Goal: Check status

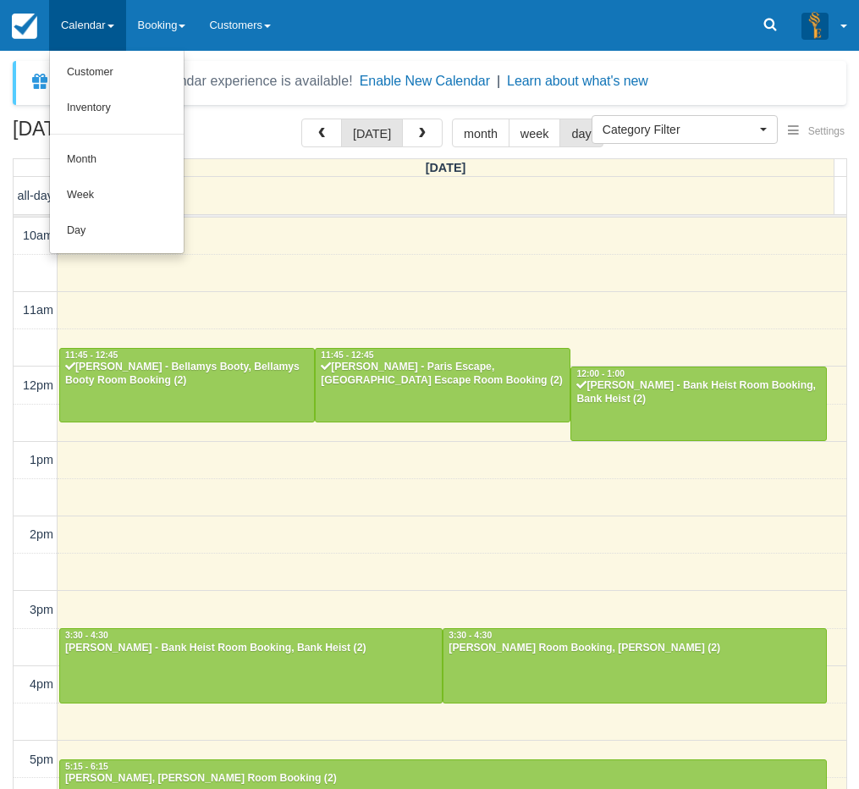
select select
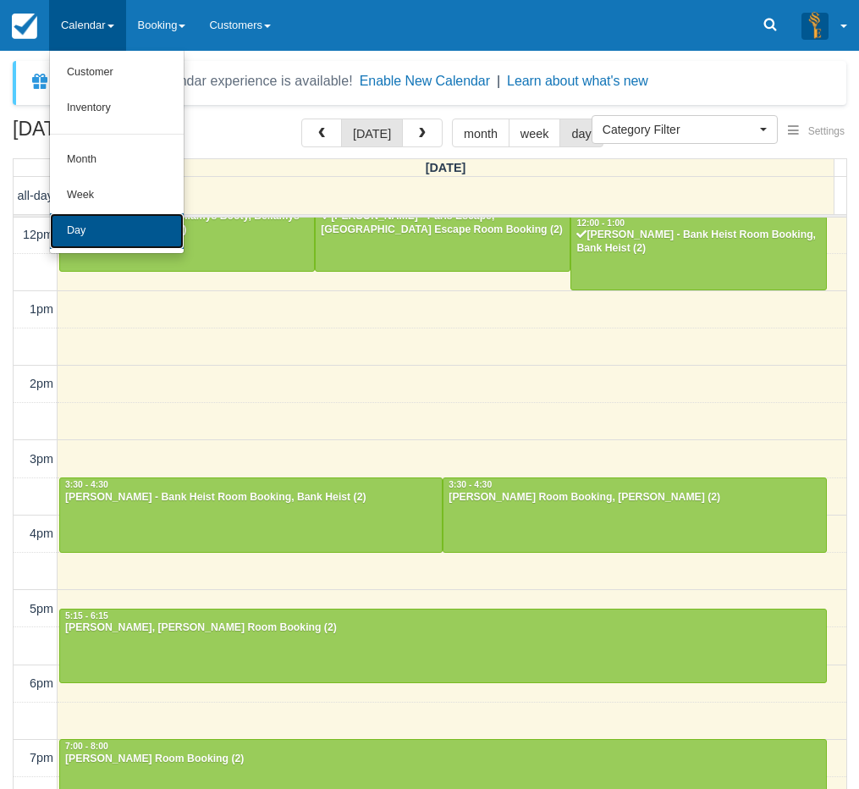
click at [86, 241] on link "Day" at bounding box center [117, 231] width 134 height 36
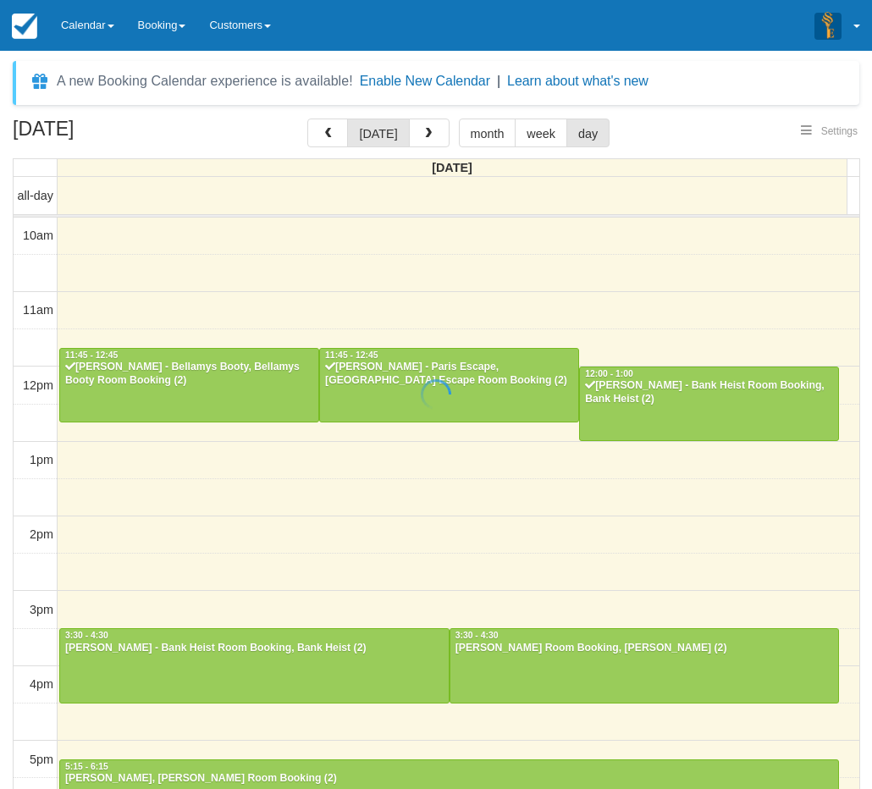
select select
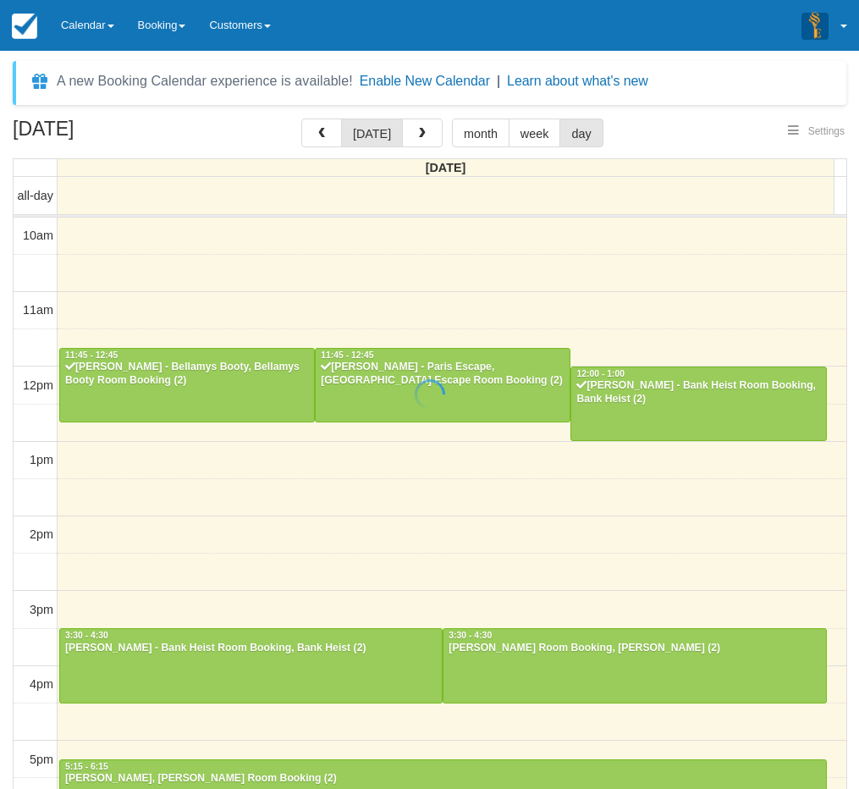
scroll to position [151, 0]
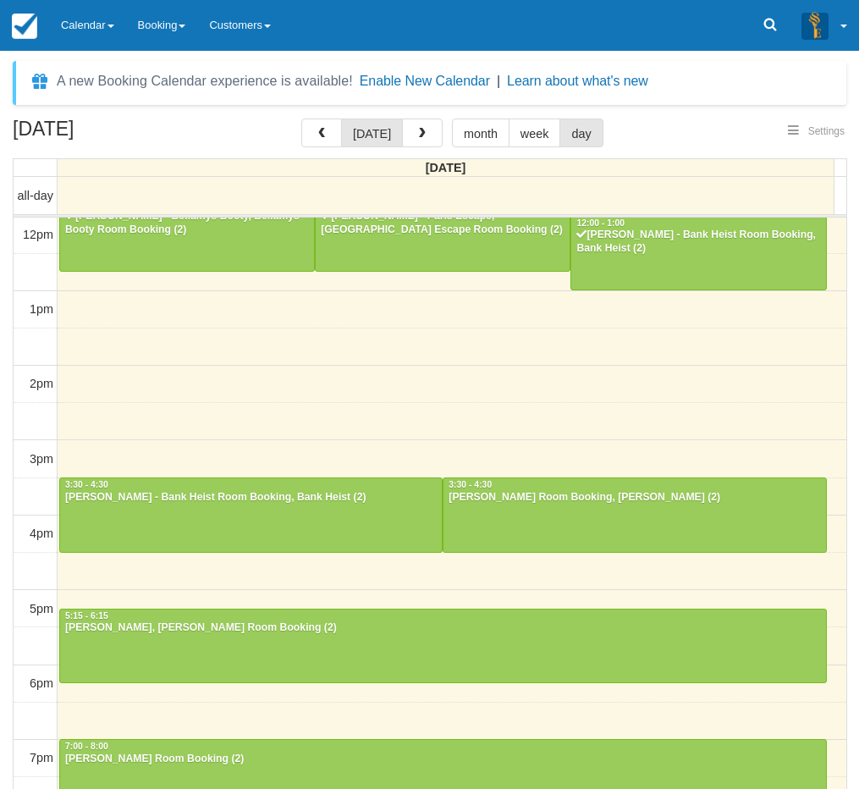
select select
click at [126, 13] on link "Calendar" at bounding box center [87, 25] width 77 height 51
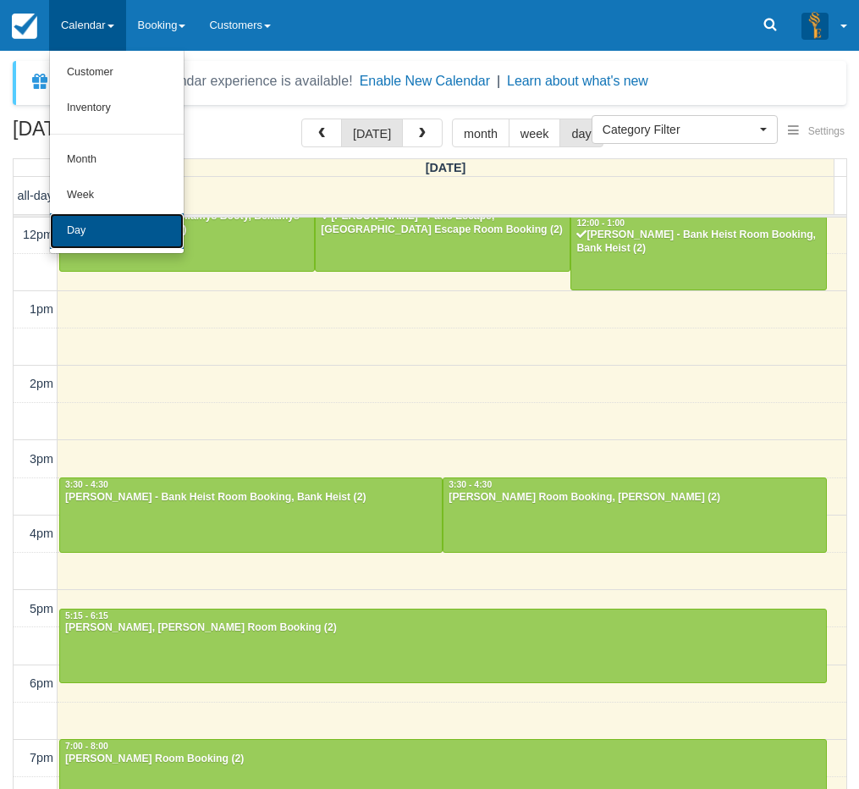
click at [89, 223] on link "Day" at bounding box center [117, 231] width 134 height 36
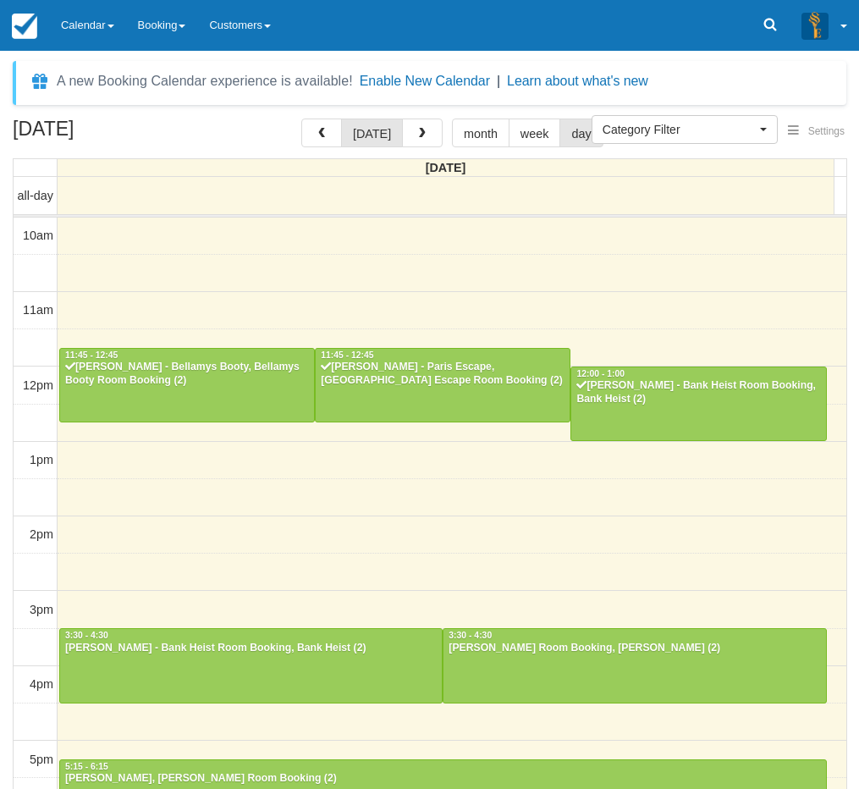
select select
